Goal: Information Seeking & Learning: Learn about a topic

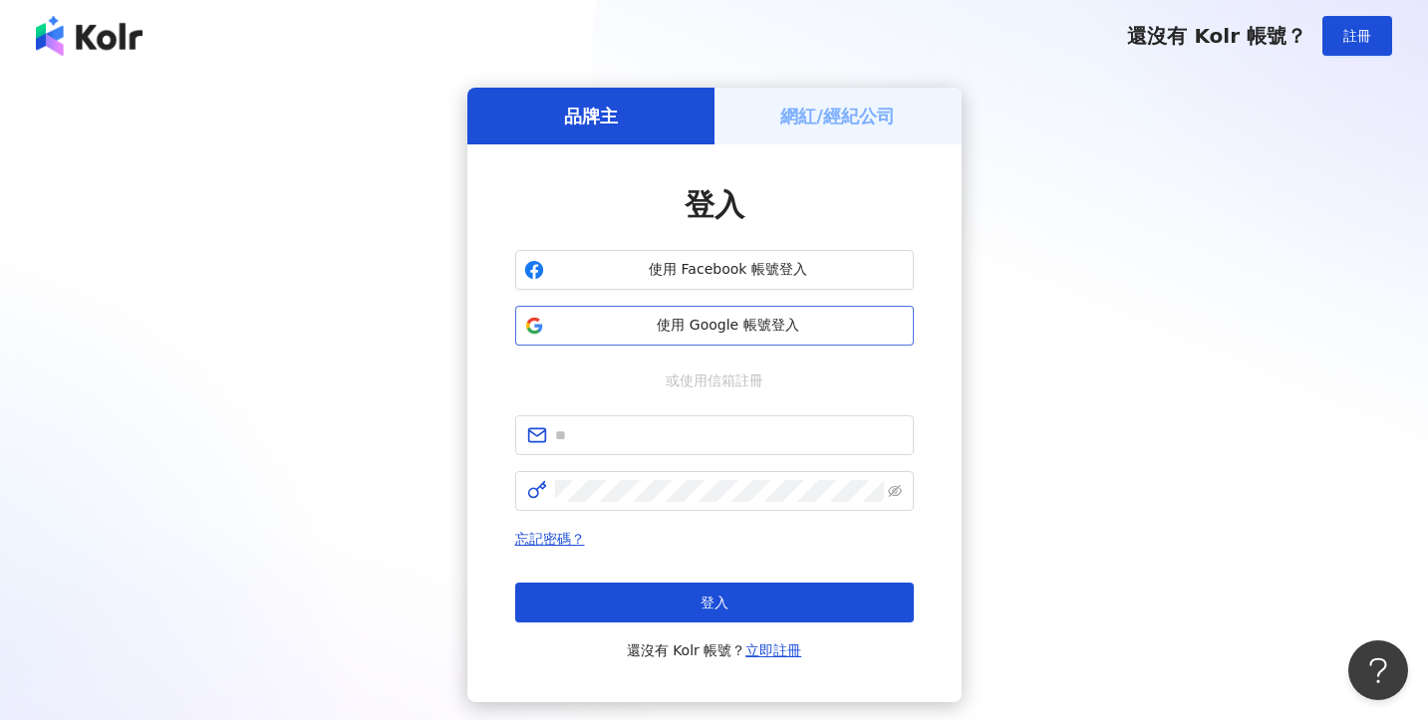
click at [718, 319] on span "使用 Google 帳號登入" at bounding box center [728, 326] width 353 height 20
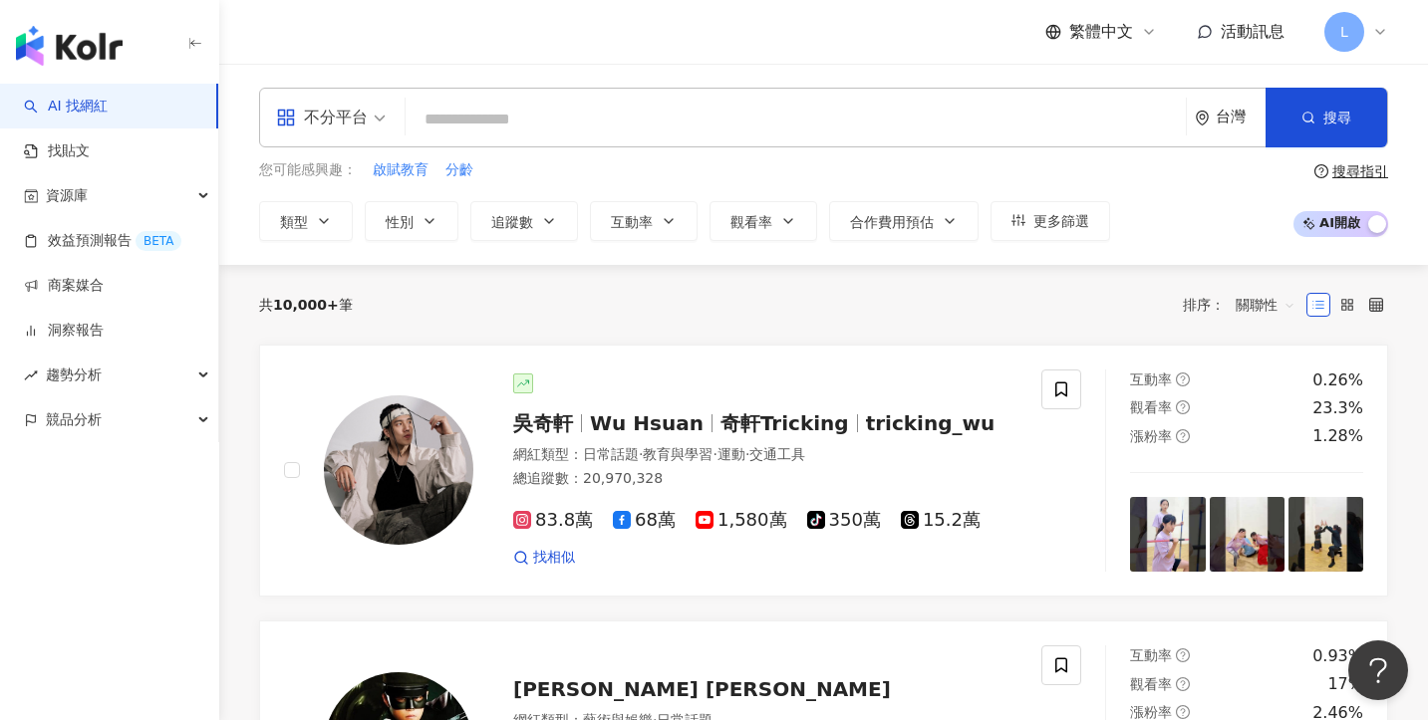
click at [464, 124] on input "search" at bounding box center [795, 120] width 764 height 38
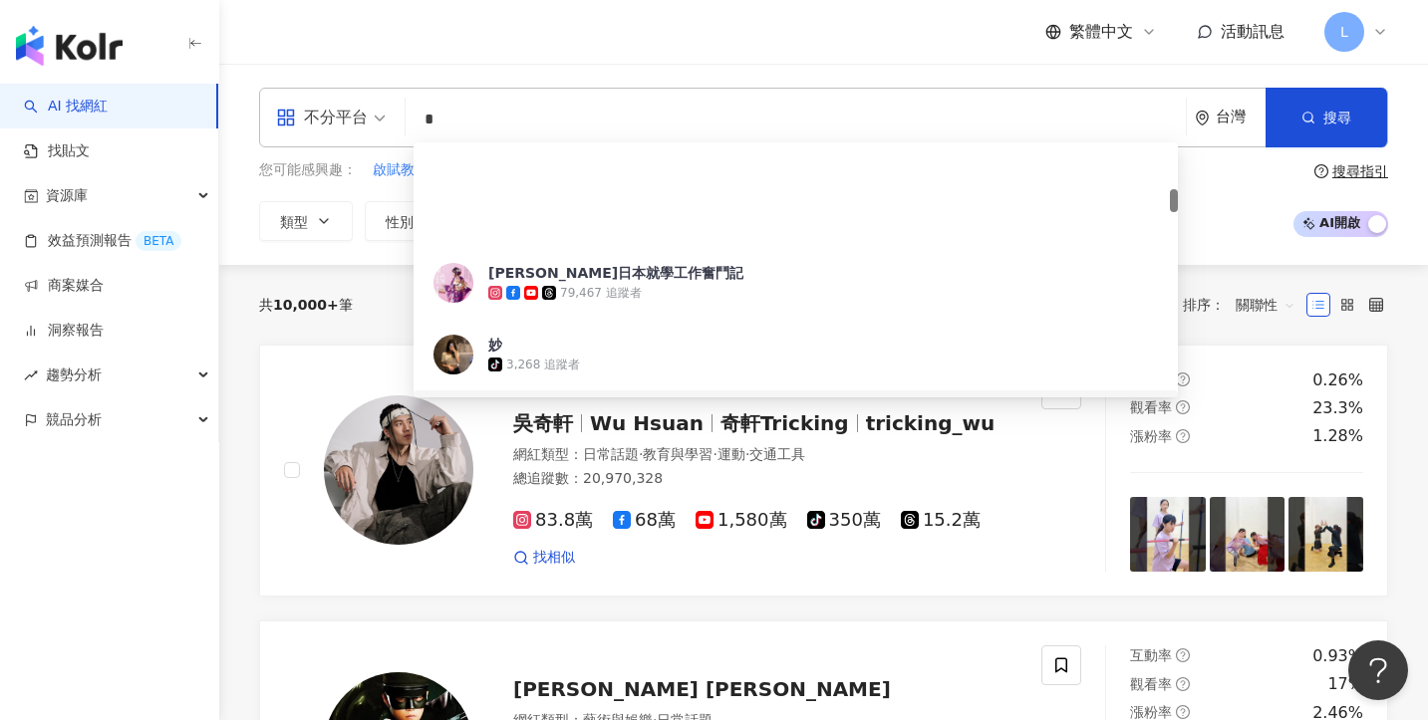
scroll to position [523, 0]
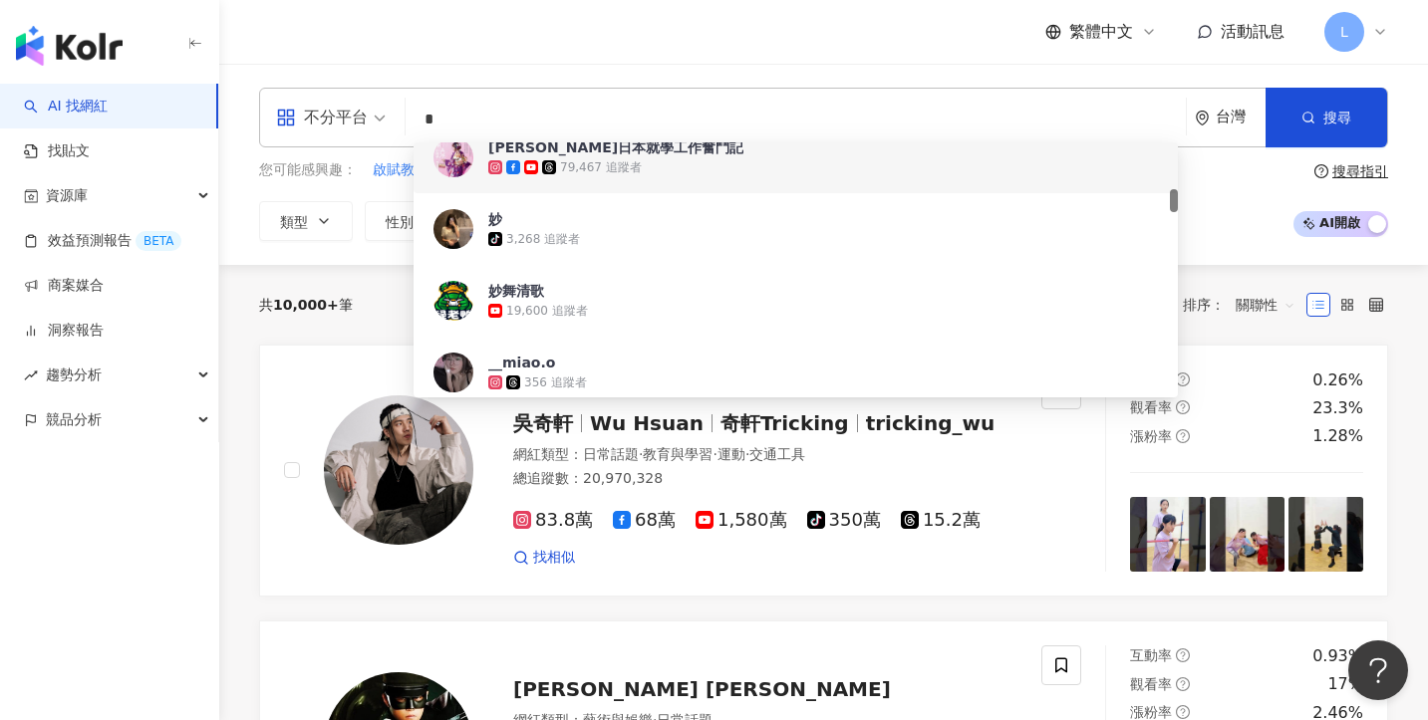
click at [534, 109] on input "*" at bounding box center [795, 120] width 764 height 38
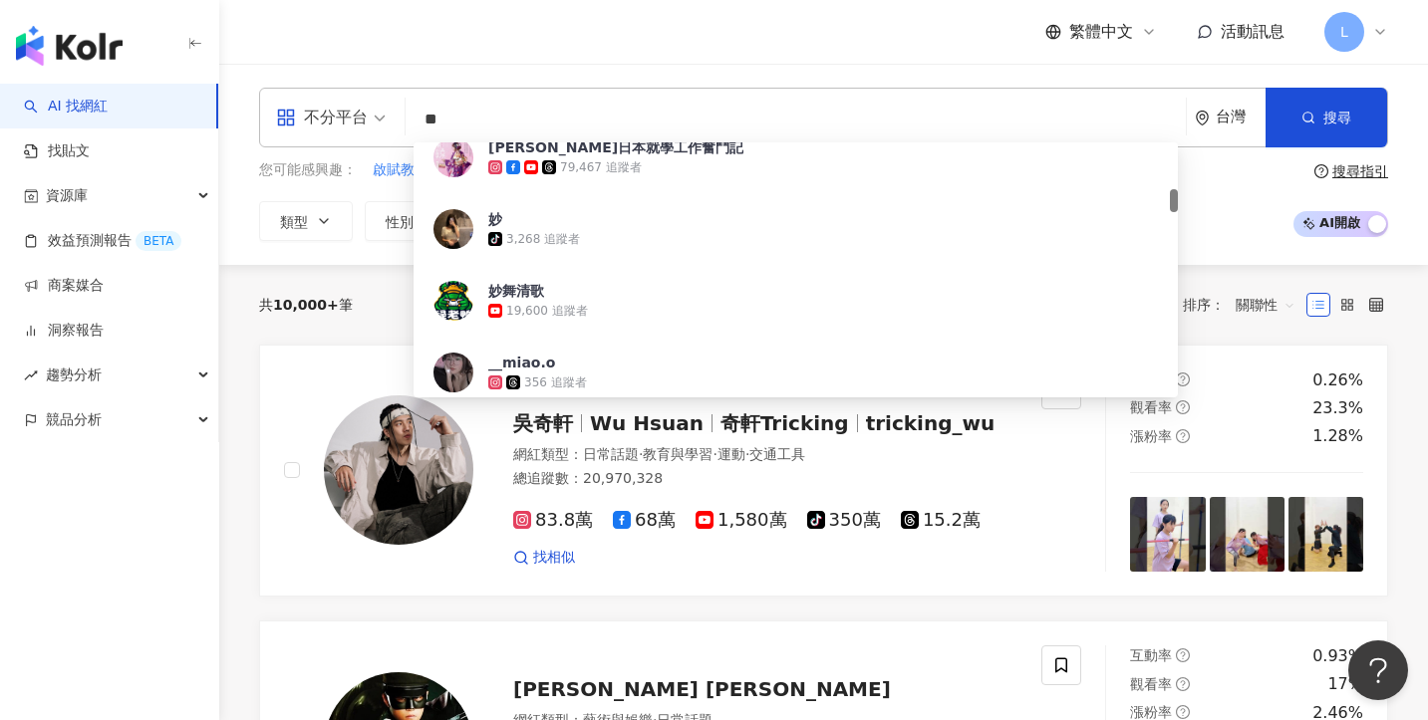
type input "*"
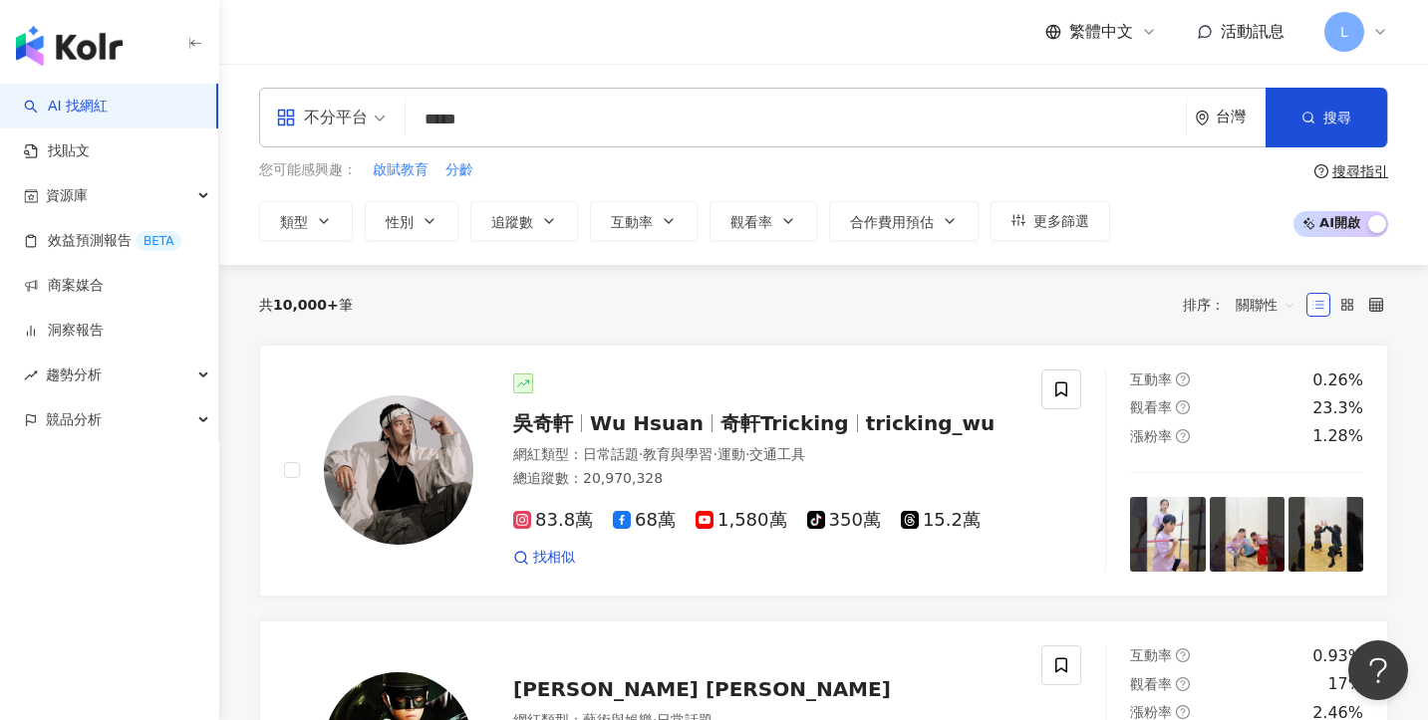
type input "*****"
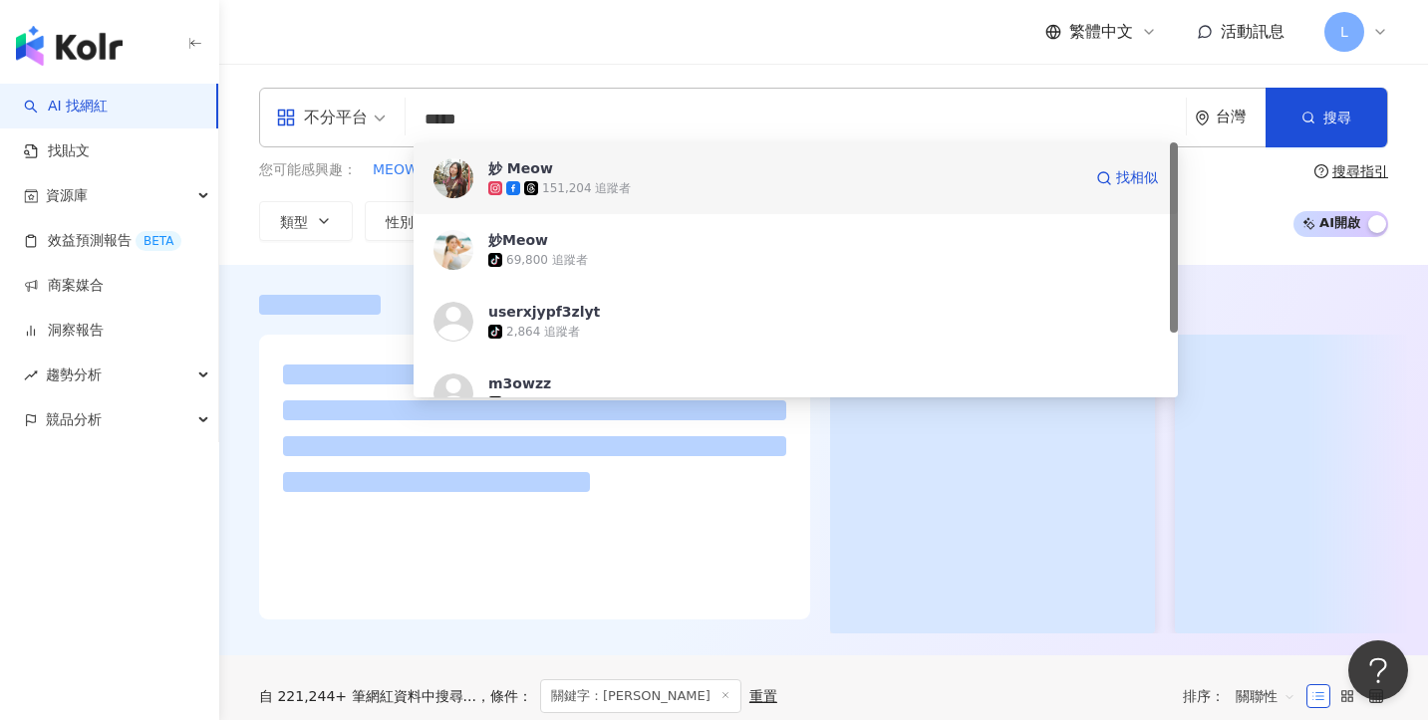
click at [616, 192] on div "151,204 追蹤者" at bounding box center [586, 188] width 89 height 17
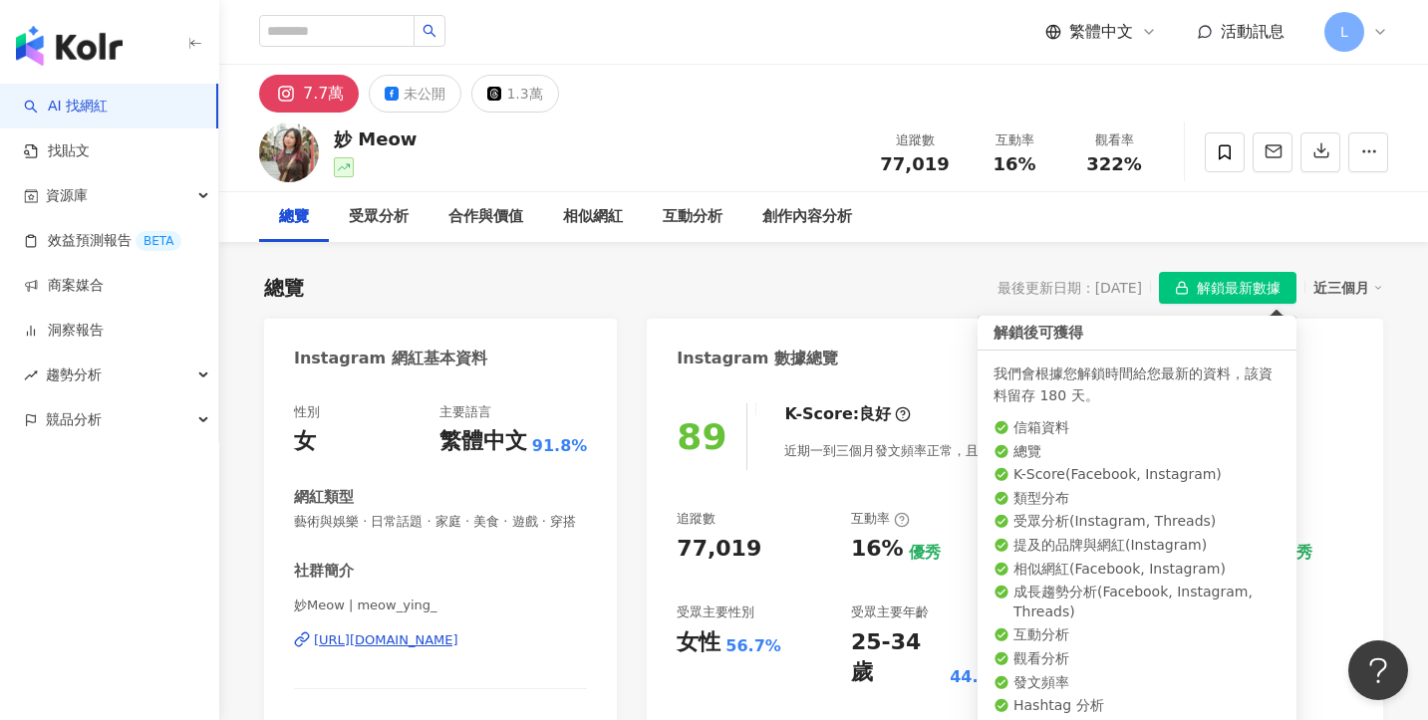
drag, startPoint x: 1258, startPoint y: 285, endPoint x: 794, endPoint y: 292, distance: 464.3
click at [799, 291] on div "總覽 最後更新日期：[DATE] 解鎖最新數據 近三個月" at bounding box center [823, 288] width 1119 height 32
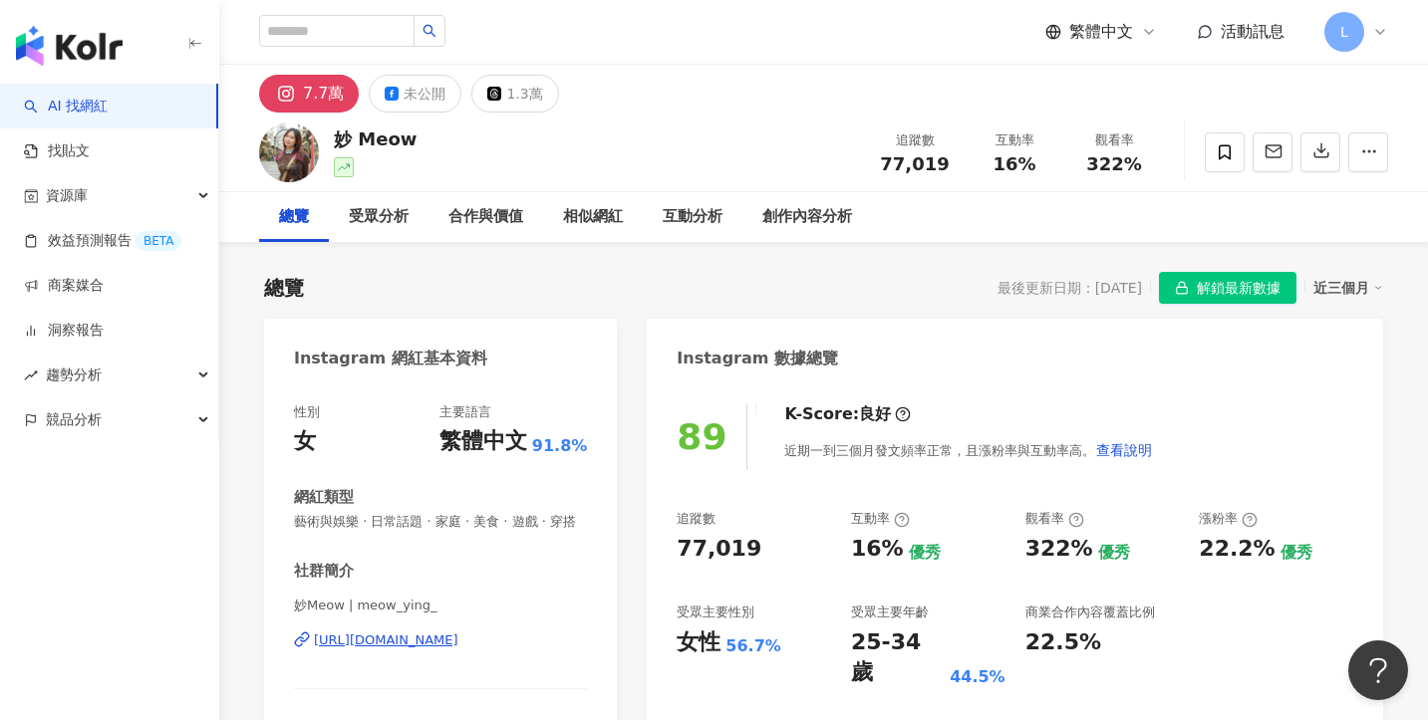
click at [799, 334] on div "Instagram 數據總覽" at bounding box center [1015, 351] width 736 height 65
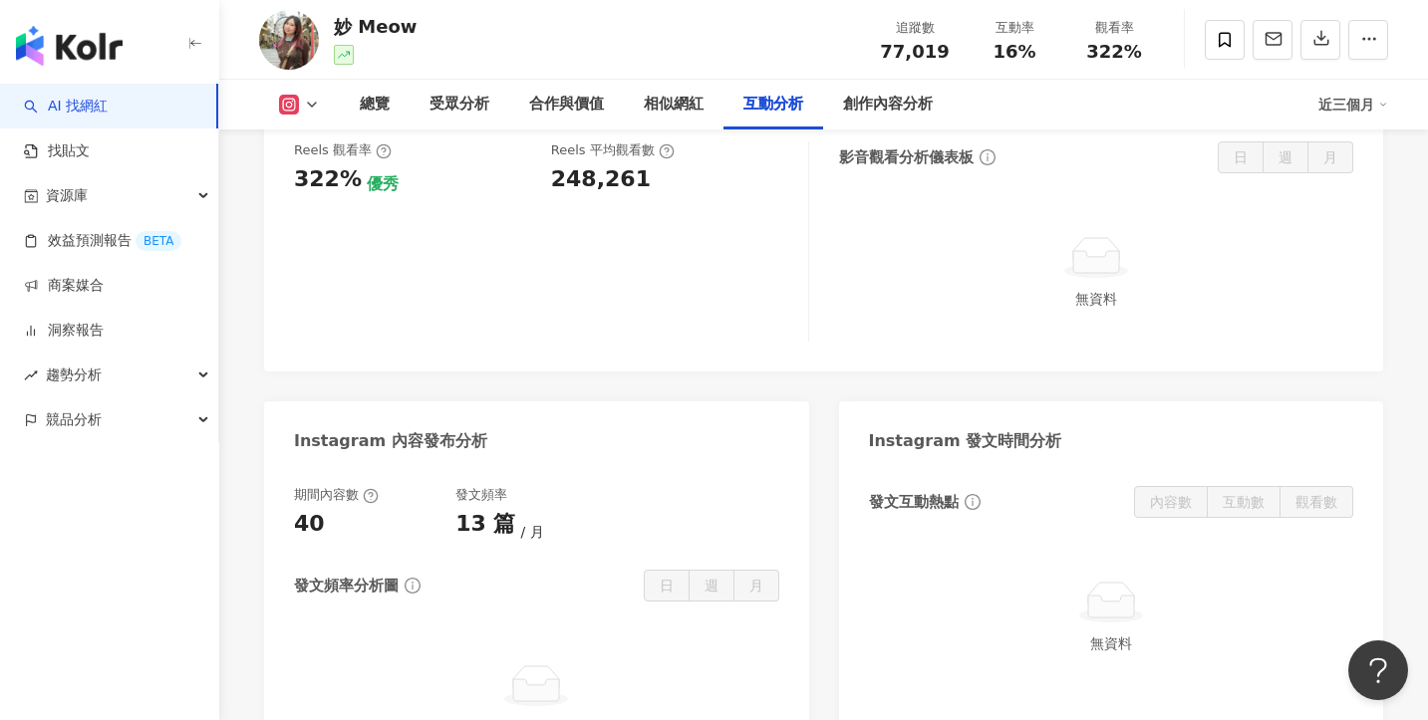
scroll to position [4662, 0]
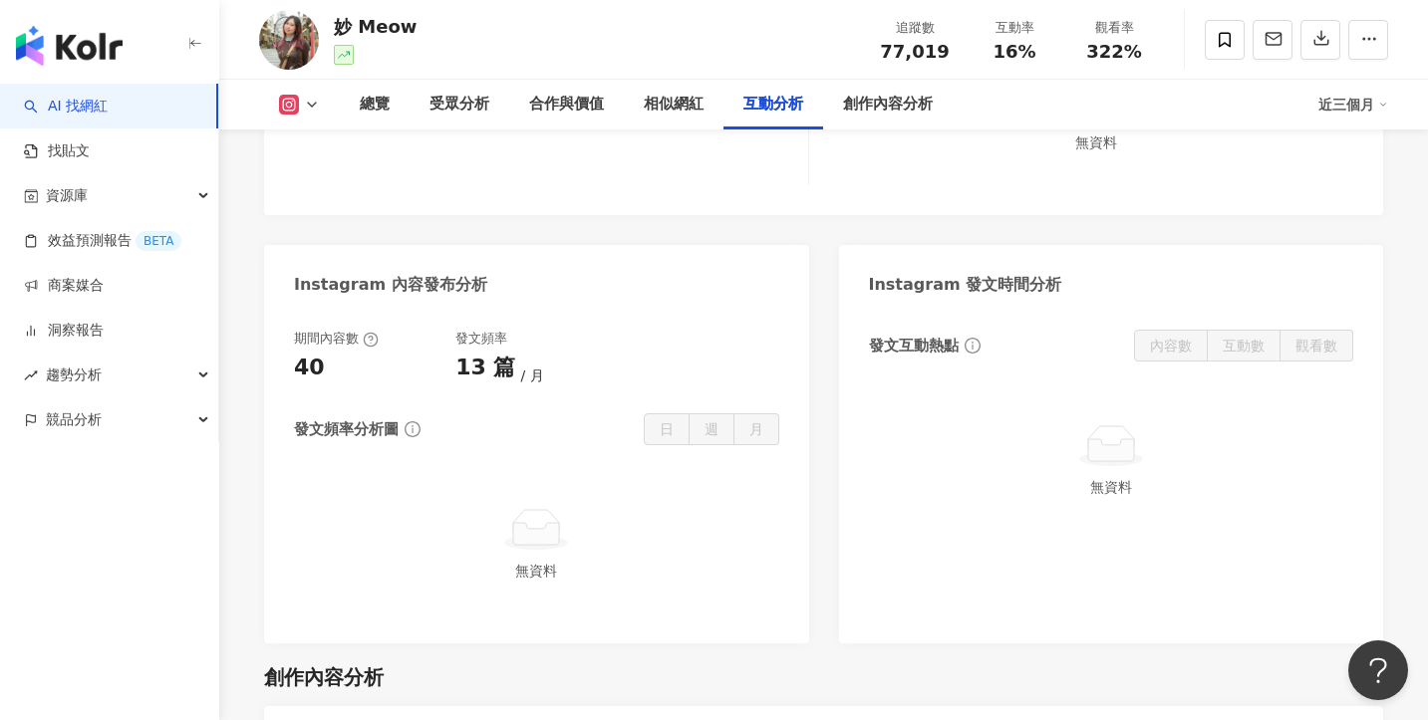
click at [1068, 476] on div "無資料" at bounding box center [1111, 487] width 469 height 22
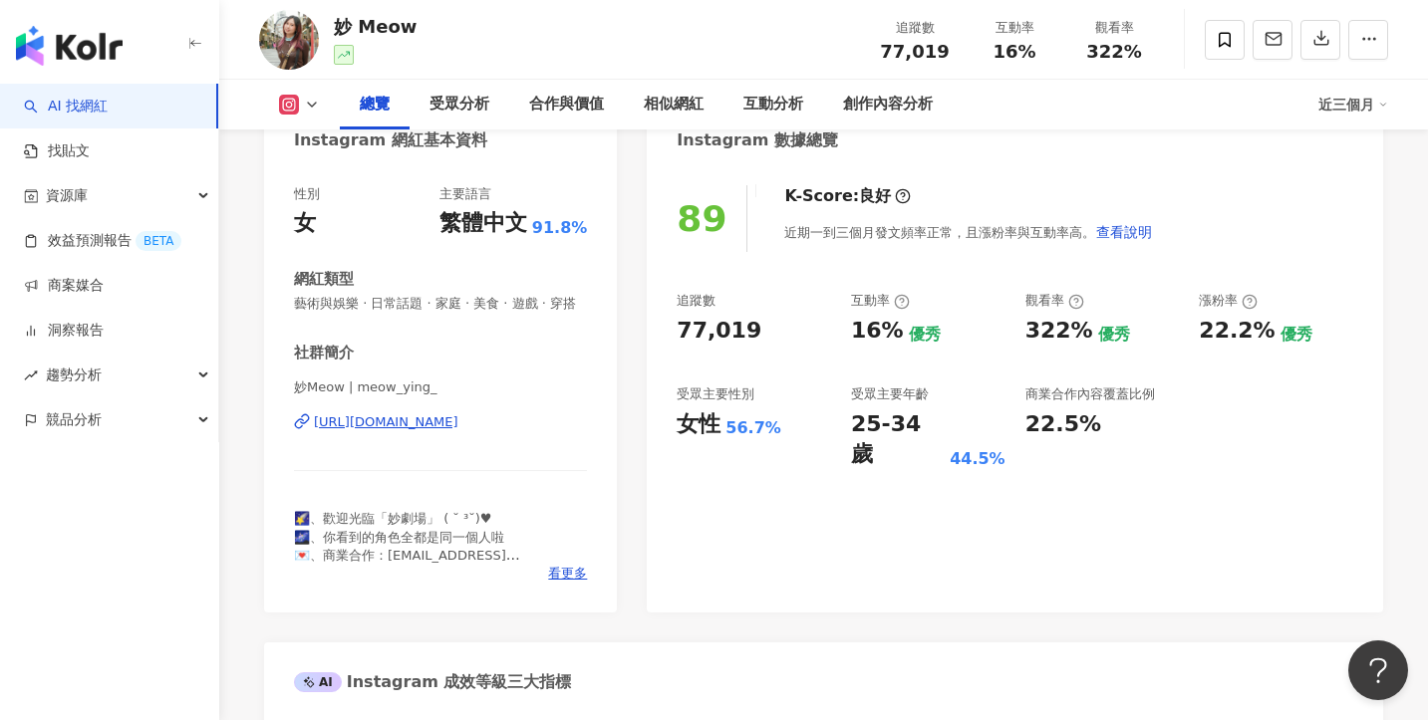
scroll to position [0, 0]
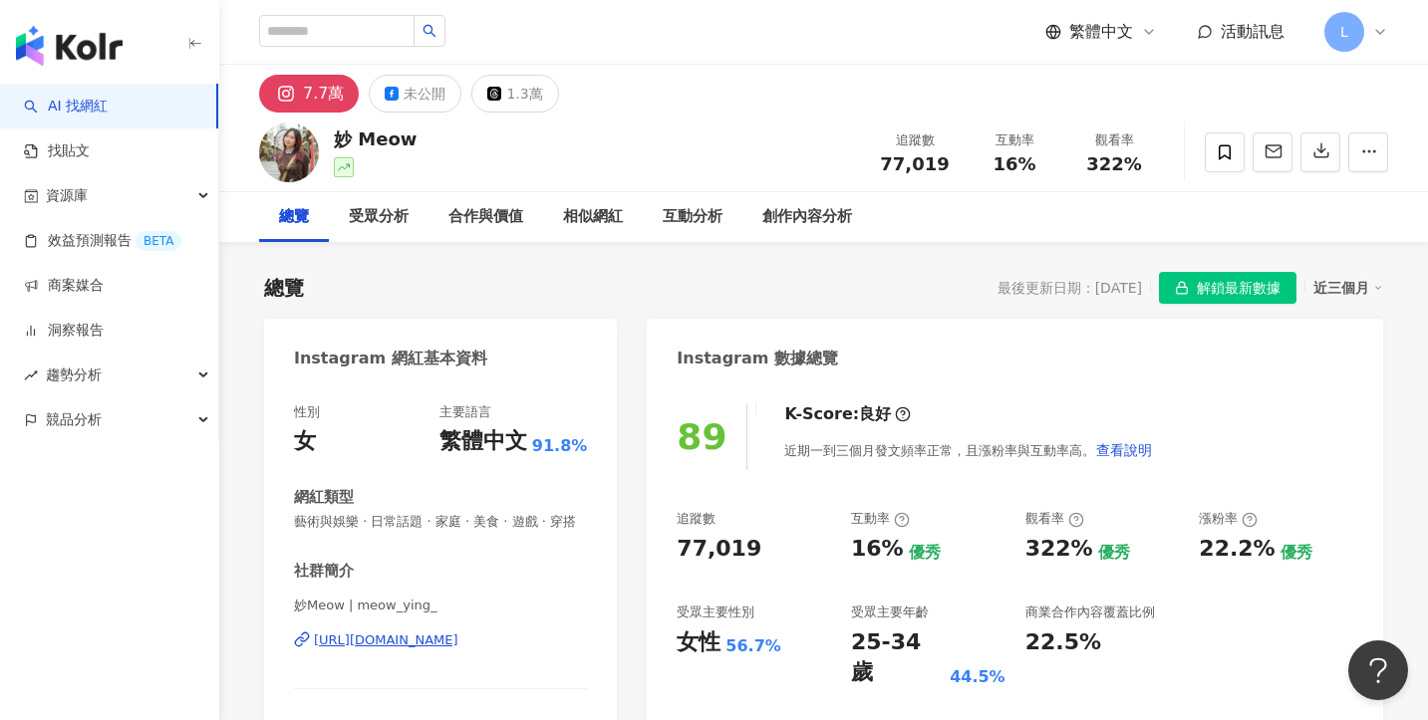
click at [1213, 282] on span "解鎖最新數據" at bounding box center [1239, 289] width 84 height 32
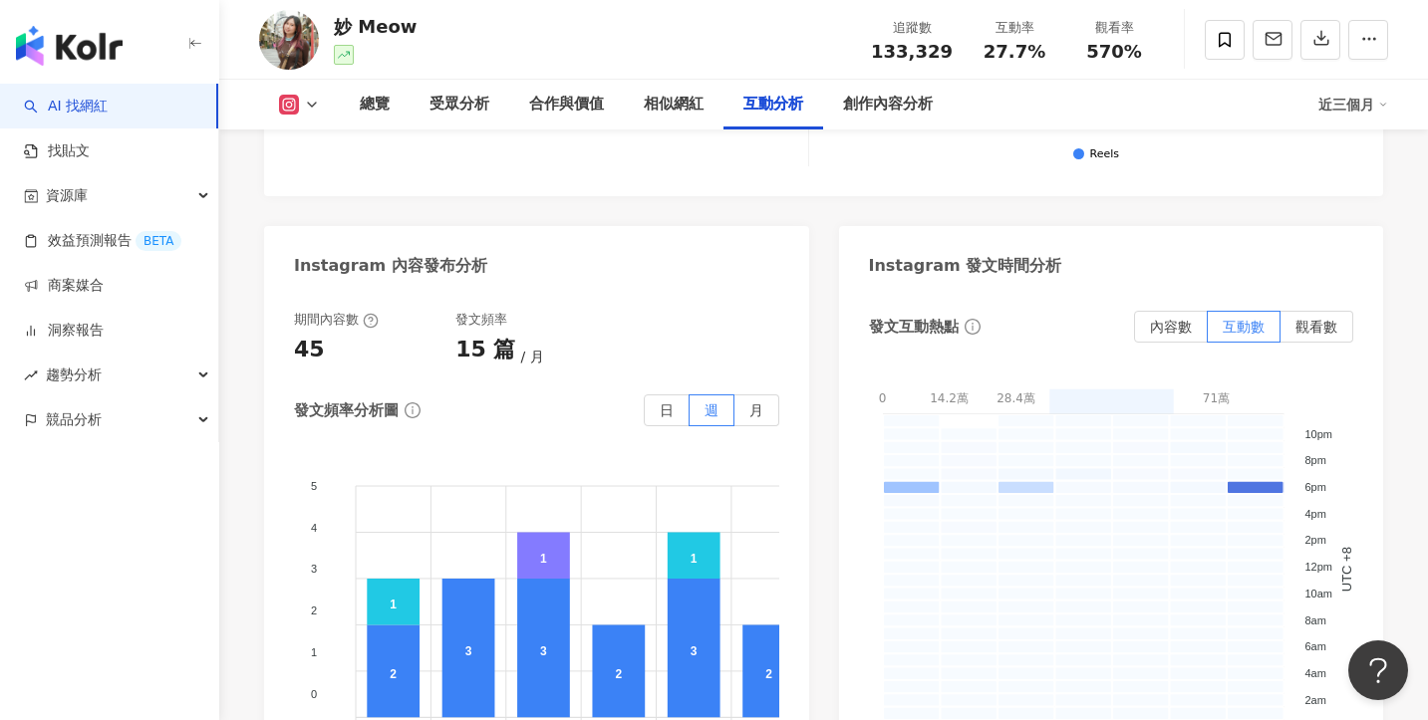
scroll to position [5068, 0]
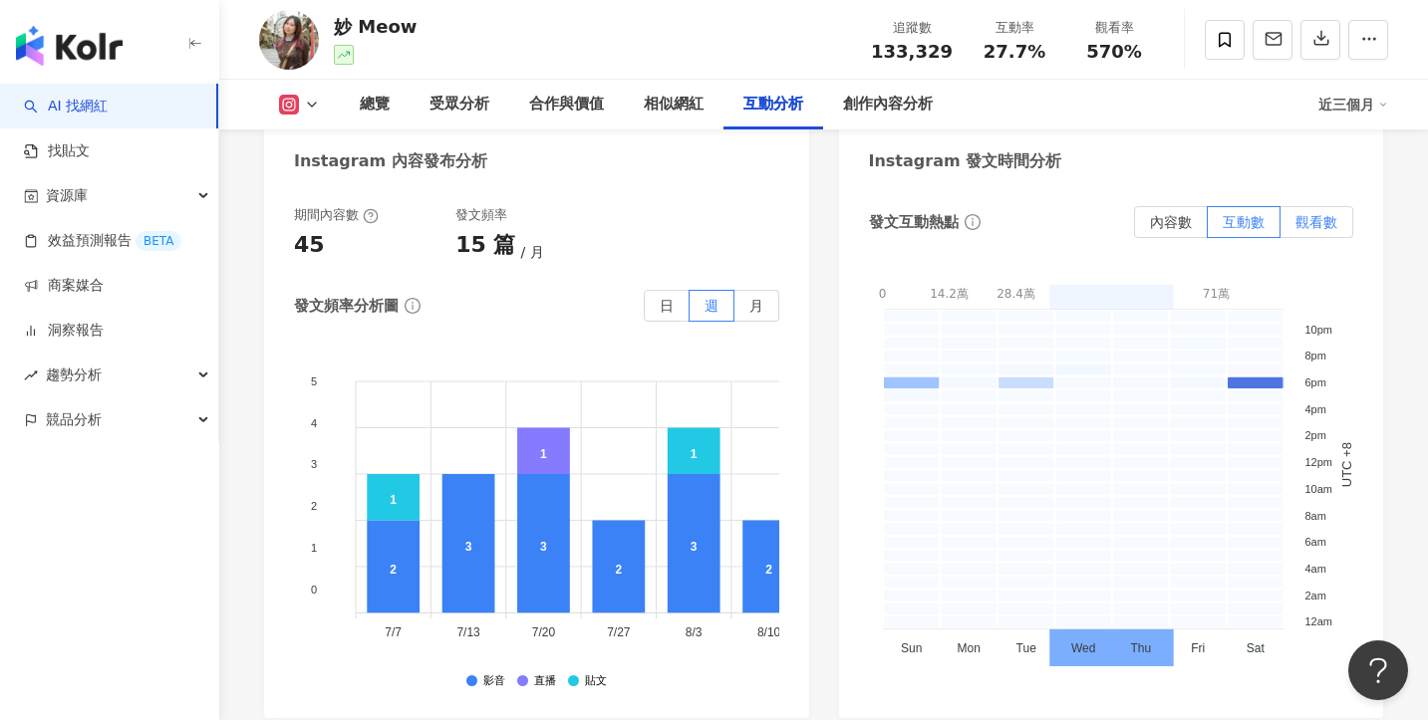
click at [1319, 206] on label "觀看數" at bounding box center [1316, 222] width 73 height 32
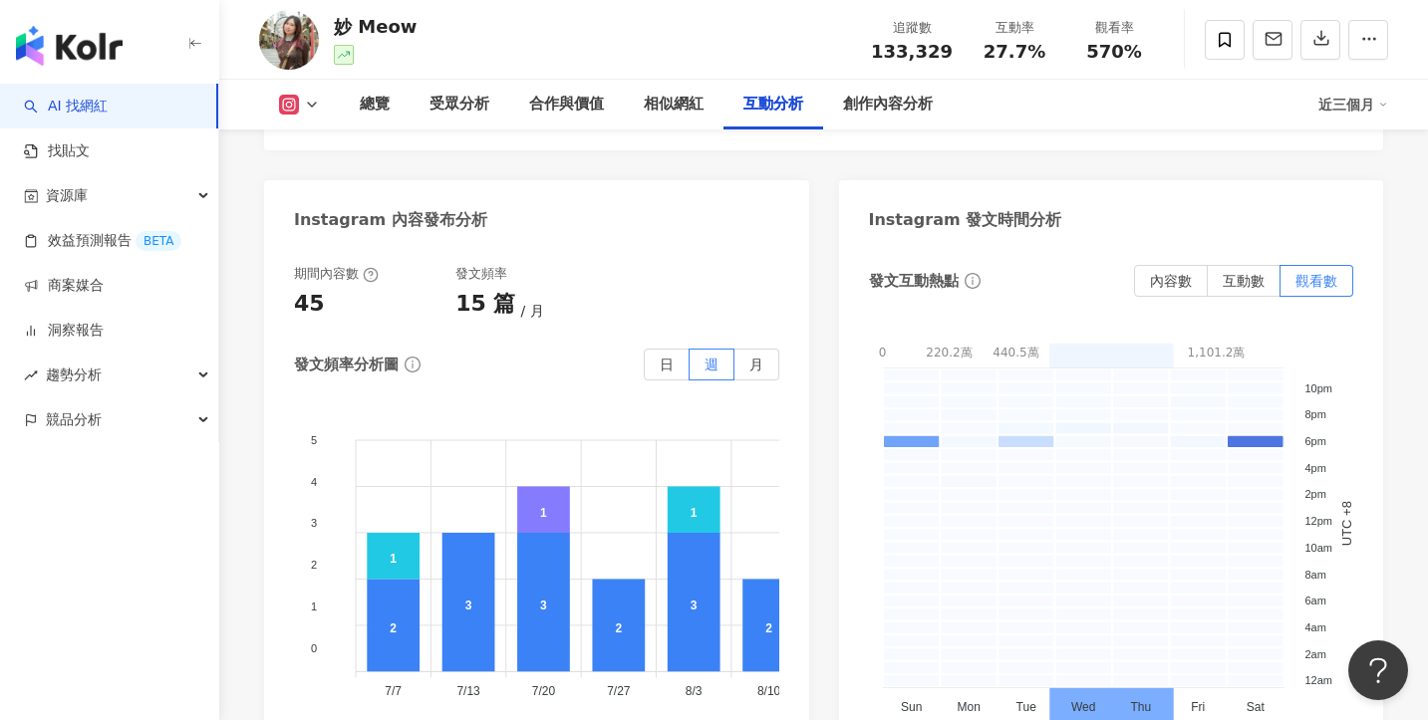
scroll to position [4998, 0]
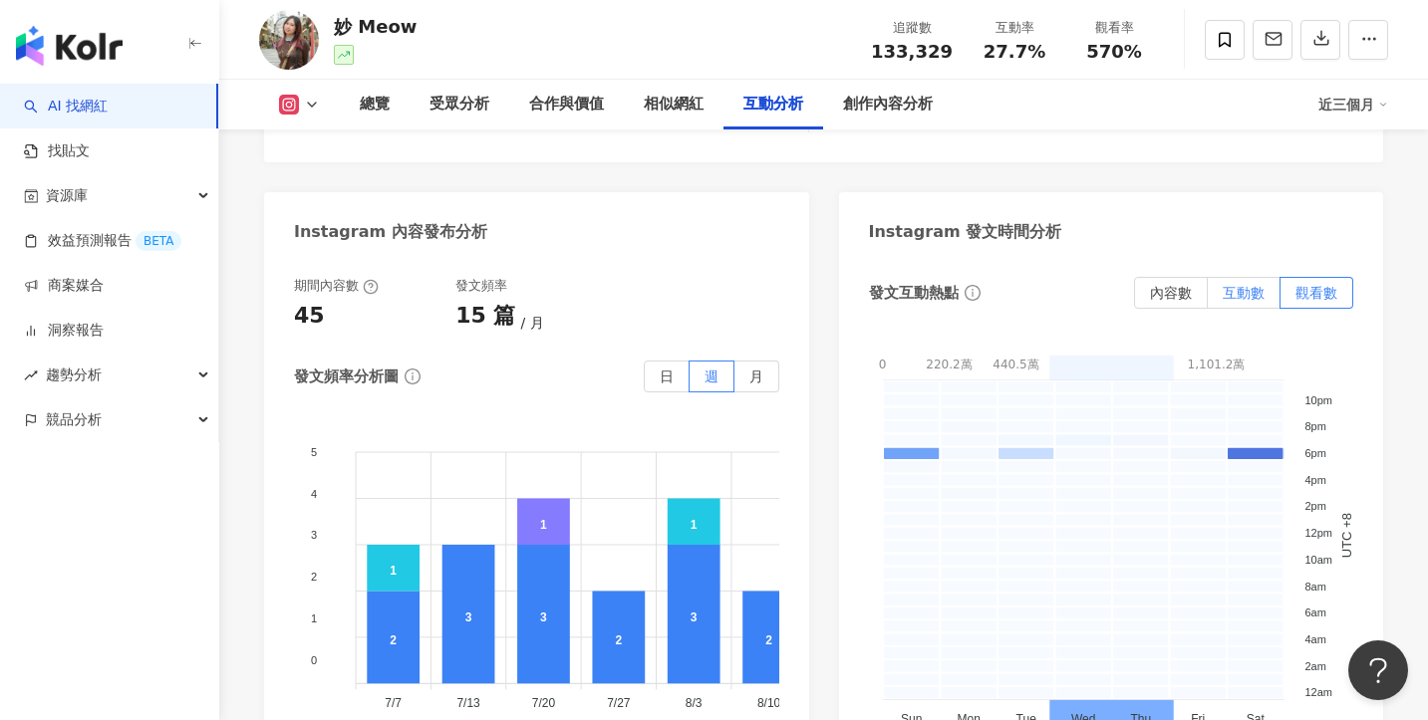
click at [1244, 285] on span "互動數" at bounding box center [1243, 293] width 42 height 16
click at [1183, 285] on span "內容數" at bounding box center [1171, 293] width 42 height 16
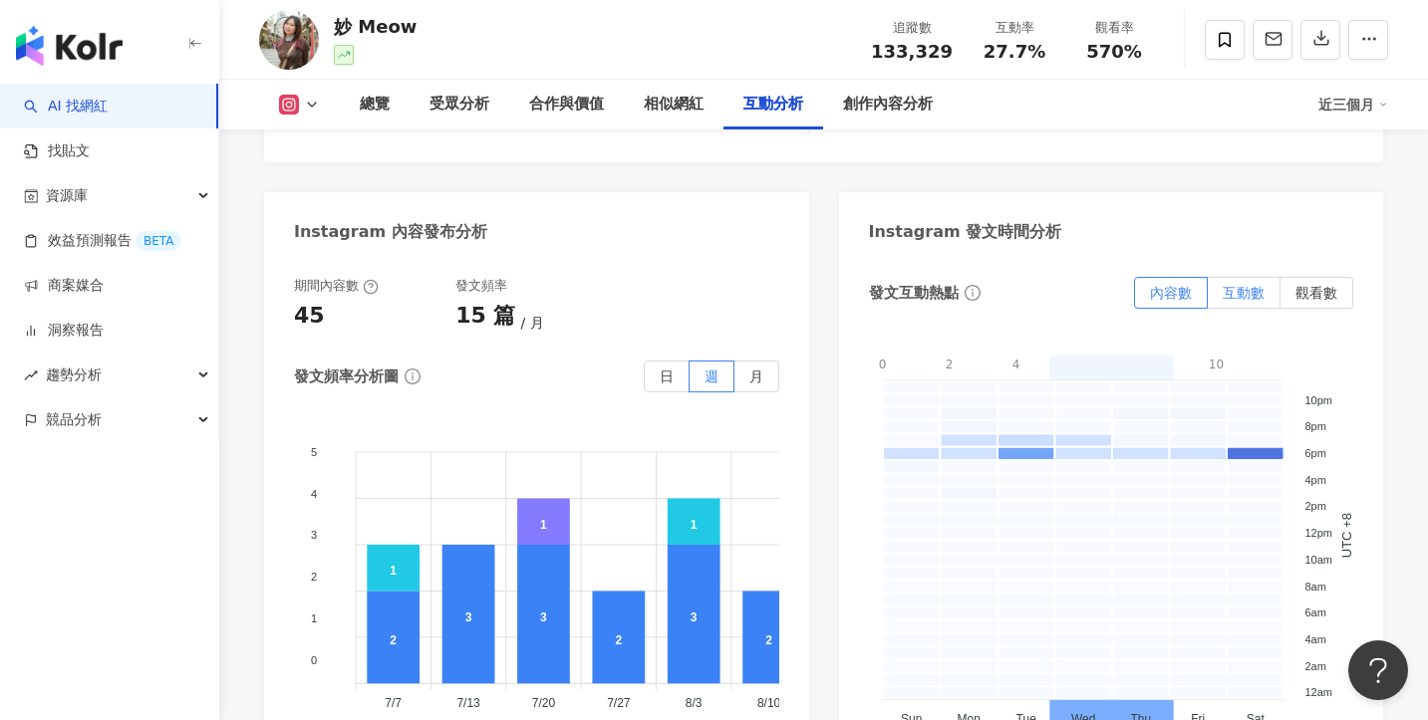
click at [1265, 277] on label "互動數" at bounding box center [1244, 293] width 73 height 32
click at [1181, 277] on label "內容數" at bounding box center [1171, 293] width 74 height 32
click at [1224, 285] on span "互動數" at bounding box center [1243, 293] width 42 height 16
click at [1309, 285] on span "觀看數" at bounding box center [1316, 293] width 42 height 16
